Goal: Information Seeking & Learning: Learn about a topic

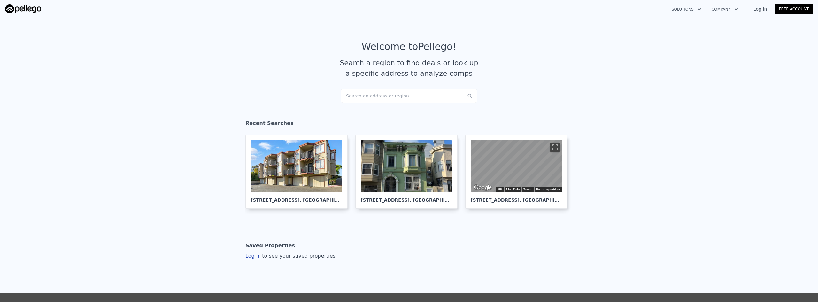
click at [378, 98] on div "Search an address or region..." at bounding box center [409, 96] width 137 height 14
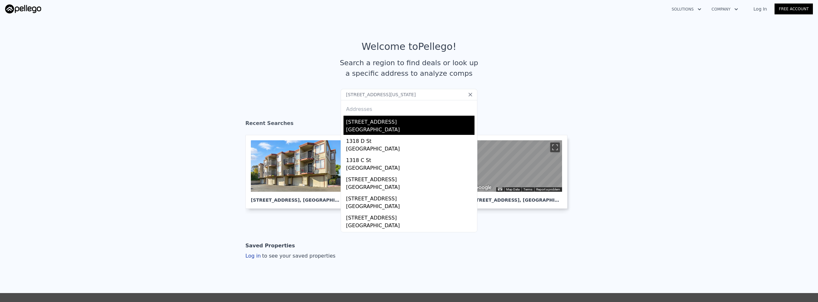
type input "[STREET_ADDRESS][US_STATE]"
click at [382, 125] on div "[STREET_ADDRESS]" at bounding box center [410, 121] width 128 height 10
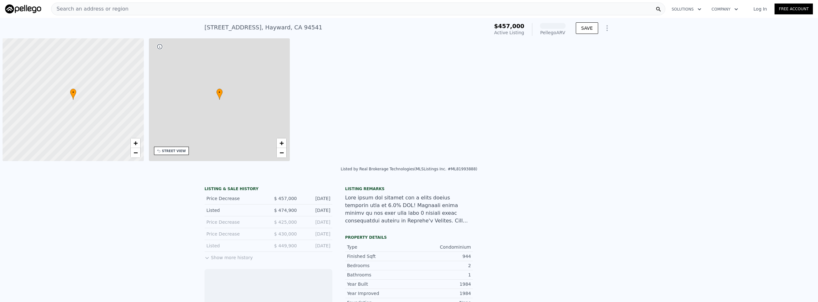
scroll to position [0, 3]
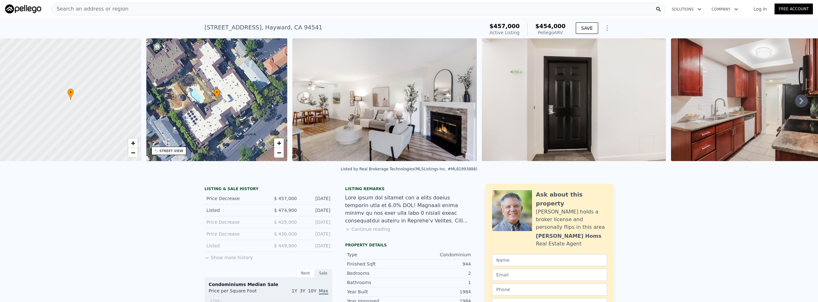
click at [374, 232] on button "Continue reading" at bounding box center [367, 229] width 45 height 6
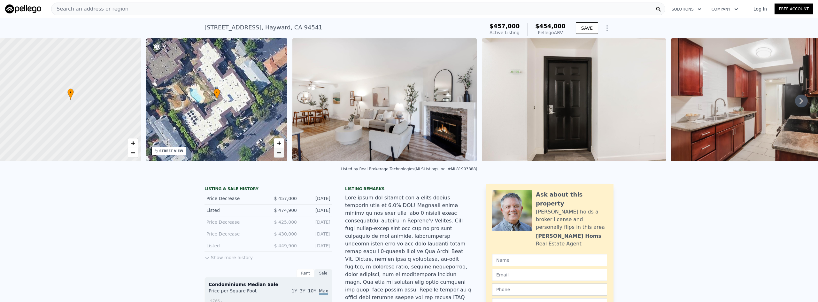
click at [276, 153] on link "−" at bounding box center [279, 153] width 10 height 10
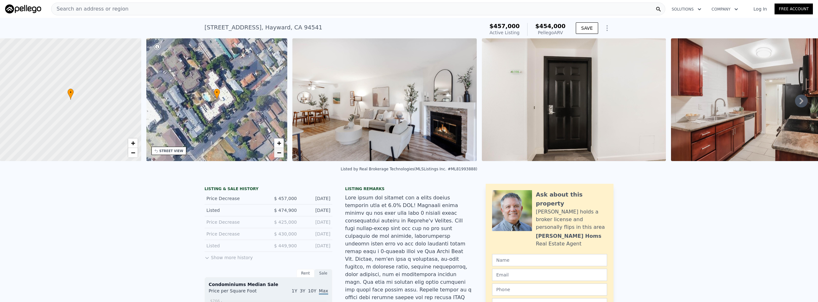
click at [276, 153] on link "−" at bounding box center [279, 153] width 10 height 10
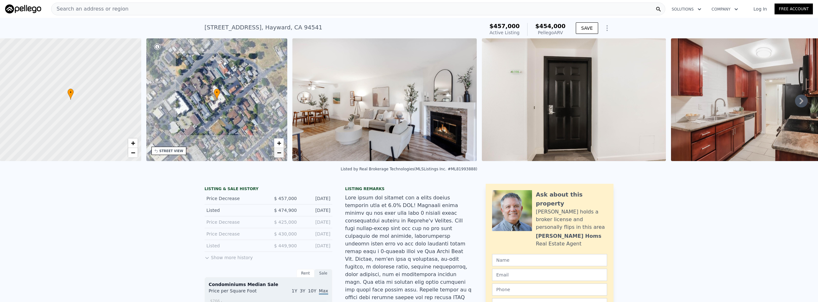
click at [276, 153] on link "−" at bounding box center [279, 153] width 10 height 10
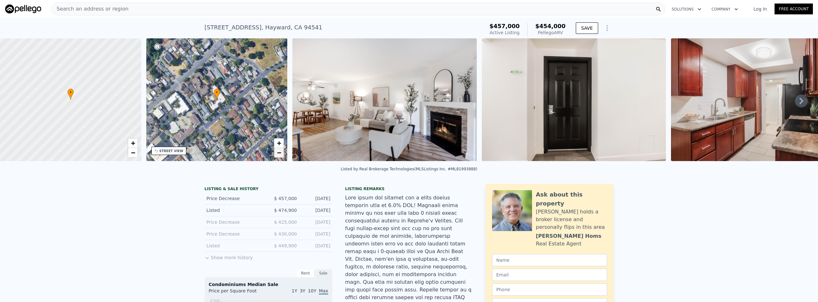
click at [276, 153] on link "−" at bounding box center [279, 153] width 10 height 10
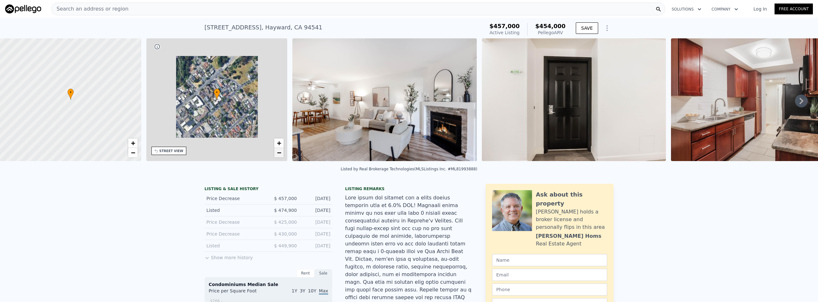
click at [276, 153] on link "−" at bounding box center [279, 153] width 10 height 10
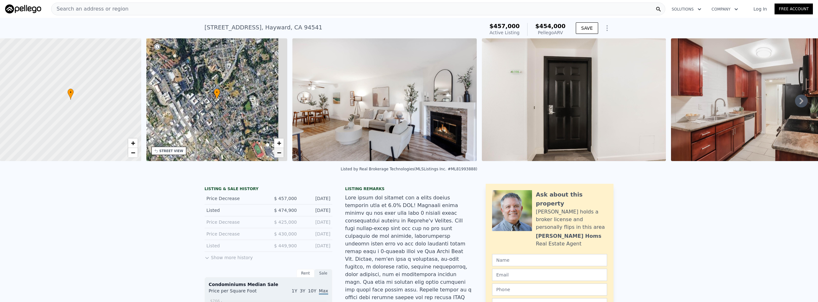
click at [276, 153] on link "−" at bounding box center [279, 153] width 10 height 10
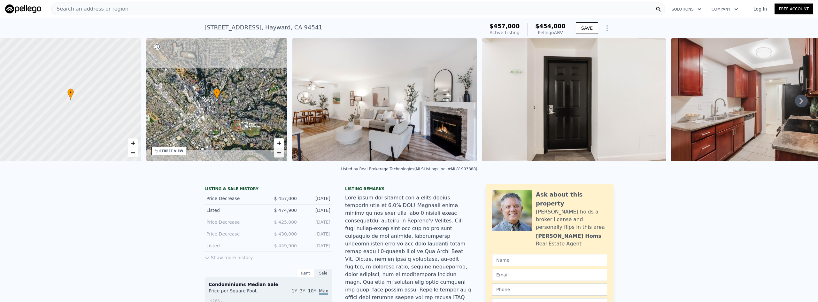
click at [276, 153] on link "−" at bounding box center [279, 153] width 10 height 10
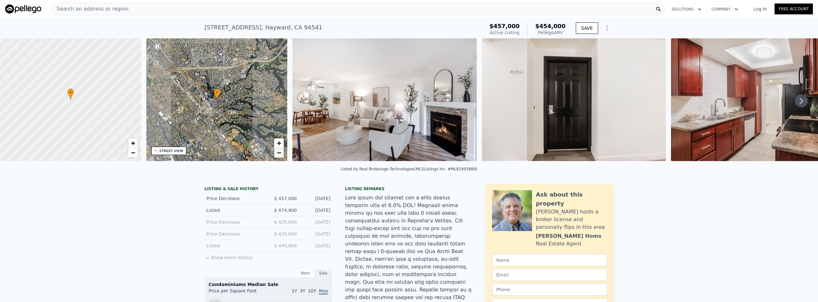
click at [276, 153] on link "−" at bounding box center [279, 153] width 10 height 10
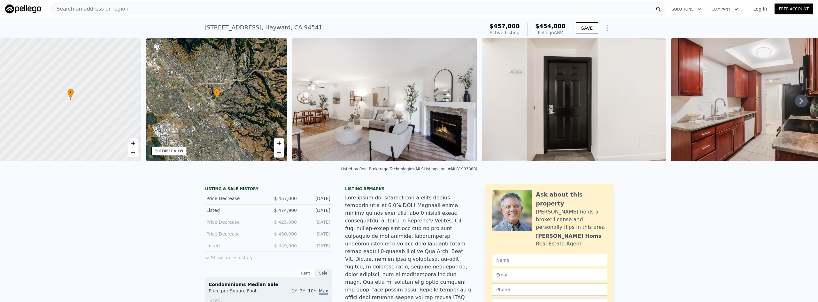
click at [276, 153] on link "−" at bounding box center [279, 153] width 10 height 10
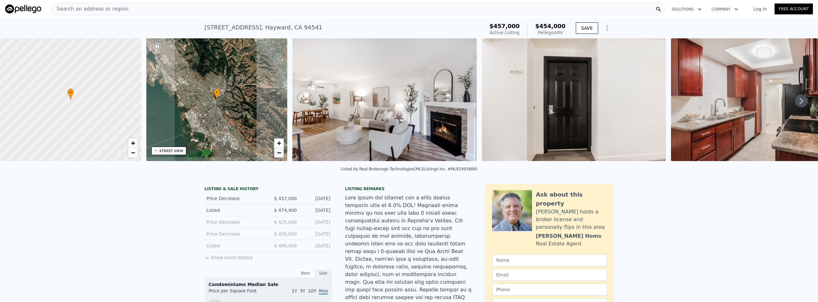
click at [276, 153] on link "−" at bounding box center [279, 153] width 10 height 10
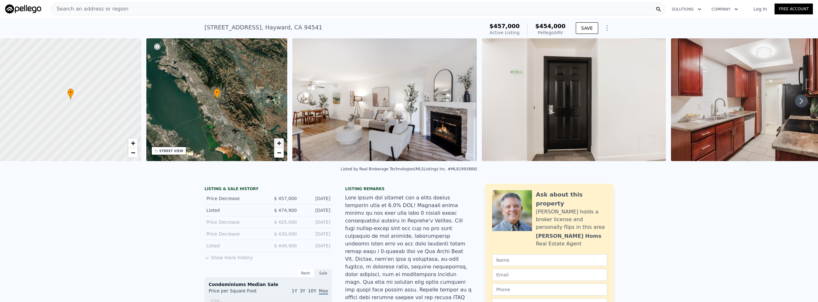
click at [278, 142] on span "+" at bounding box center [279, 143] width 4 height 8
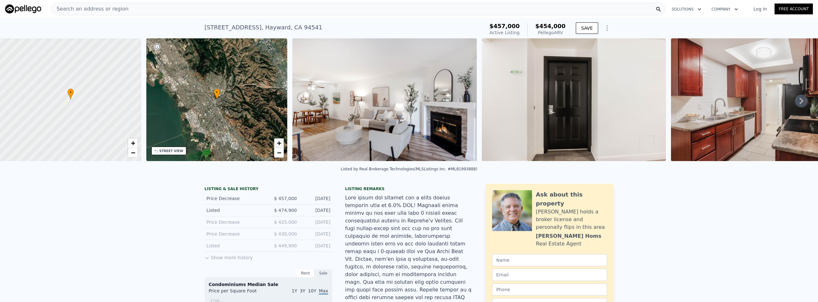
click at [278, 142] on span "+" at bounding box center [279, 143] width 4 height 8
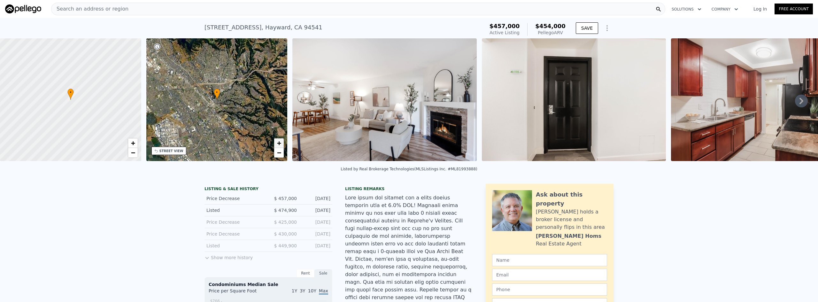
click at [278, 142] on span "+" at bounding box center [279, 143] width 4 height 8
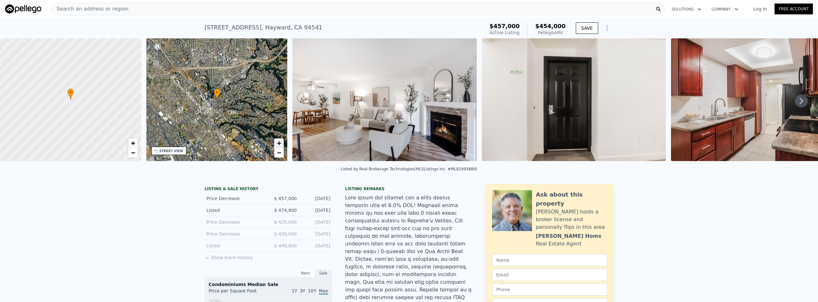
click at [278, 142] on span "+" at bounding box center [279, 143] width 4 height 8
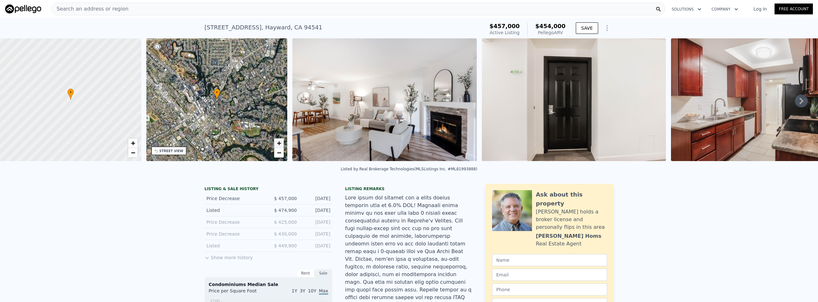
click at [278, 142] on span "+" at bounding box center [279, 143] width 4 height 8
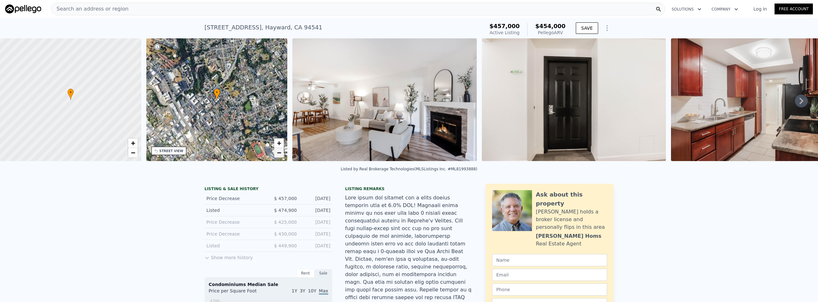
click at [279, 152] on span "−" at bounding box center [279, 153] width 4 height 8
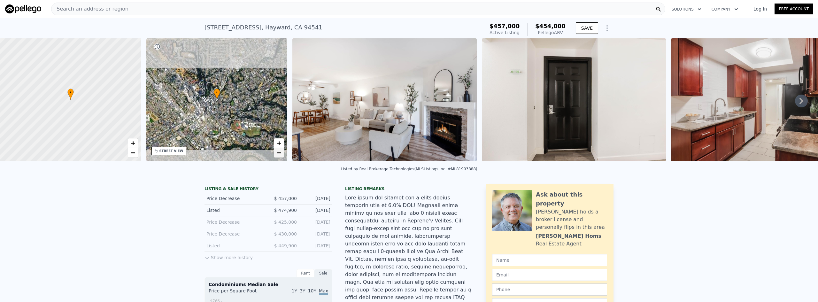
click at [279, 152] on span "−" at bounding box center [279, 153] width 4 height 8
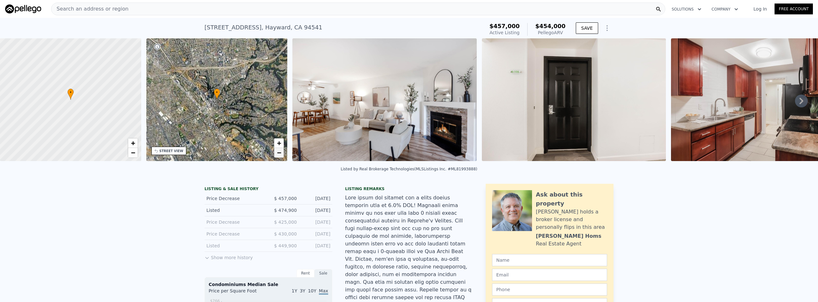
click at [279, 152] on span "−" at bounding box center [279, 153] width 4 height 8
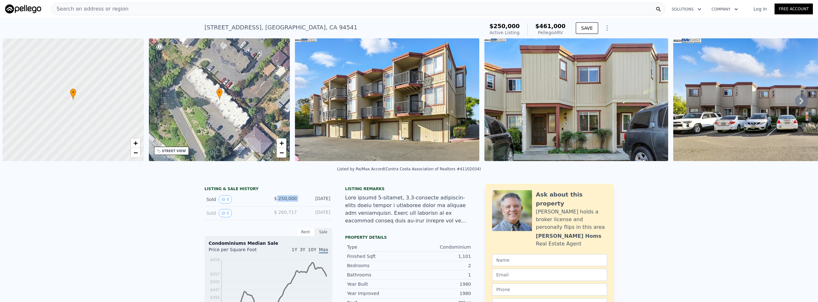
scroll to position [0, 3]
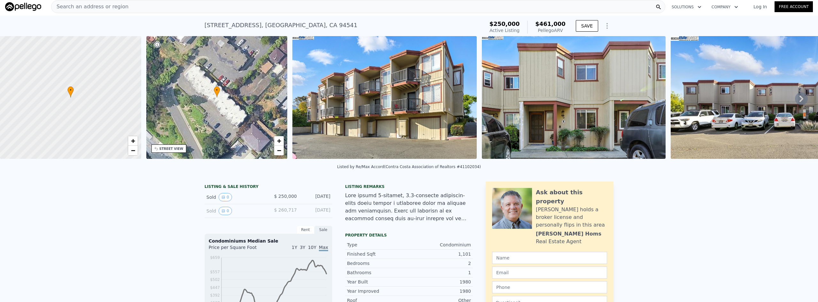
click at [155, 10] on div "Search an address or region" at bounding box center [358, 6] width 614 height 13
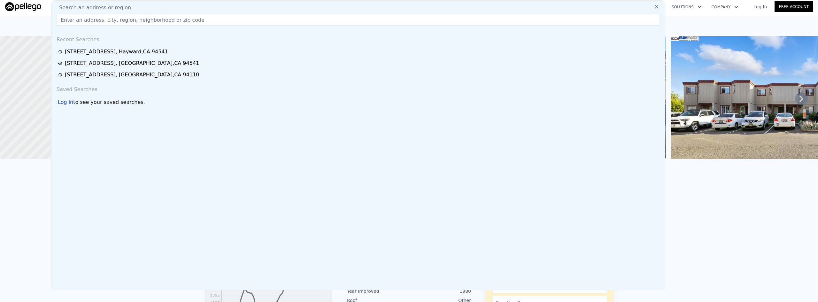
click at [172, 22] on input "text" at bounding box center [358, 20] width 603 height 12
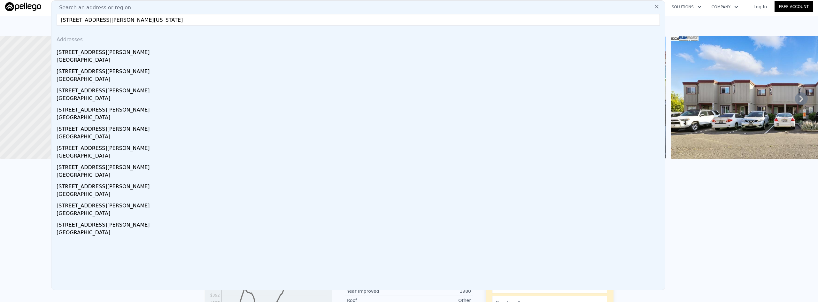
click at [117, 20] on input "325 Valle Vista Ave Unit #314, Hayward, California 94544" at bounding box center [358, 20] width 603 height 12
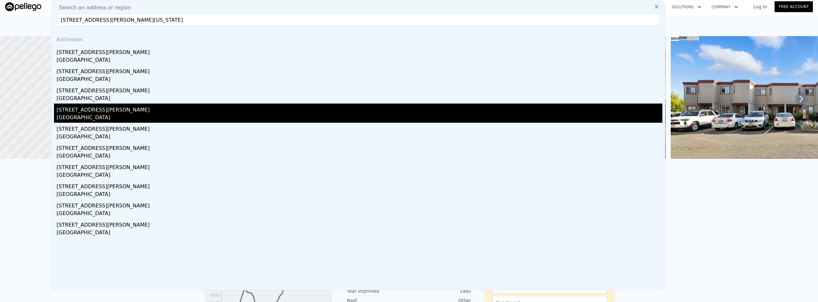
type input "325 Valle Vista Ave # 314, Hayward, California 94544"
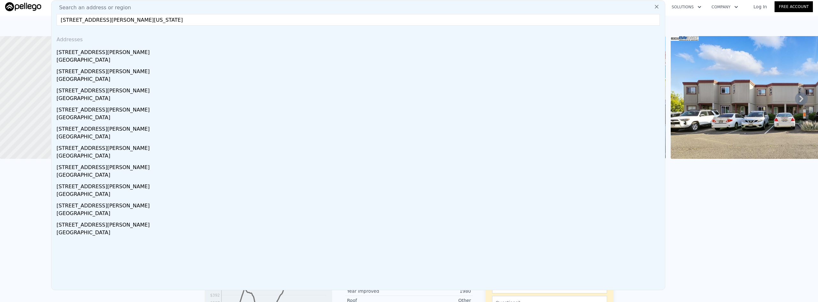
click at [192, 116] on div "Hayward, CA 94544" at bounding box center [360, 118] width 606 height 9
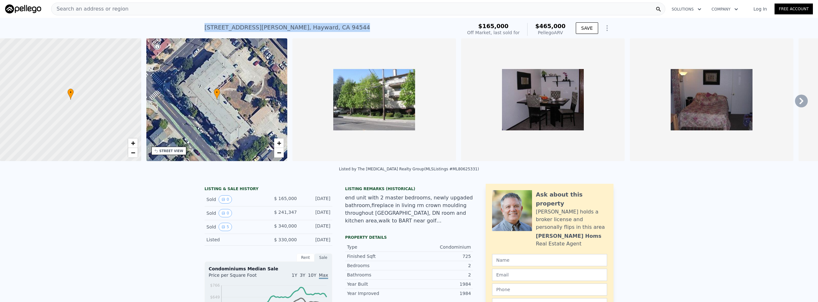
drag, startPoint x: 288, startPoint y: 31, endPoint x: 229, endPoint y: 29, distance: 58.8
click at [183, 34] on div "325 Valle Vista Ave # 305 , Hayward , CA 94544 Sold Jun 2008 for $165k (~ARV $4…" at bounding box center [409, 28] width 818 height 20
copy div "325 Valle Vista Ave # 305 , Hayward , CA 94544"
click at [159, 10] on div "Search an address or region" at bounding box center [358, 9] width 614 height 13
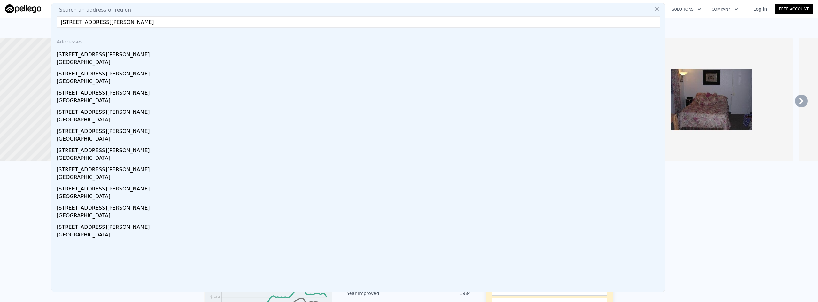
drag, startPoint x: 109, startPoint y: 21, endPoint x: 117, endPoint y: 23, distance: 8.1
click at [117, 23] on input "325 Valle Vista Ave # 305, Hayward, CA 94544" at bounding box center [358, 22] width 603 height 12
type input "325 Valle Vista Ave # 314, Hayward, CA 94544"
